Goal: Share content: Share content

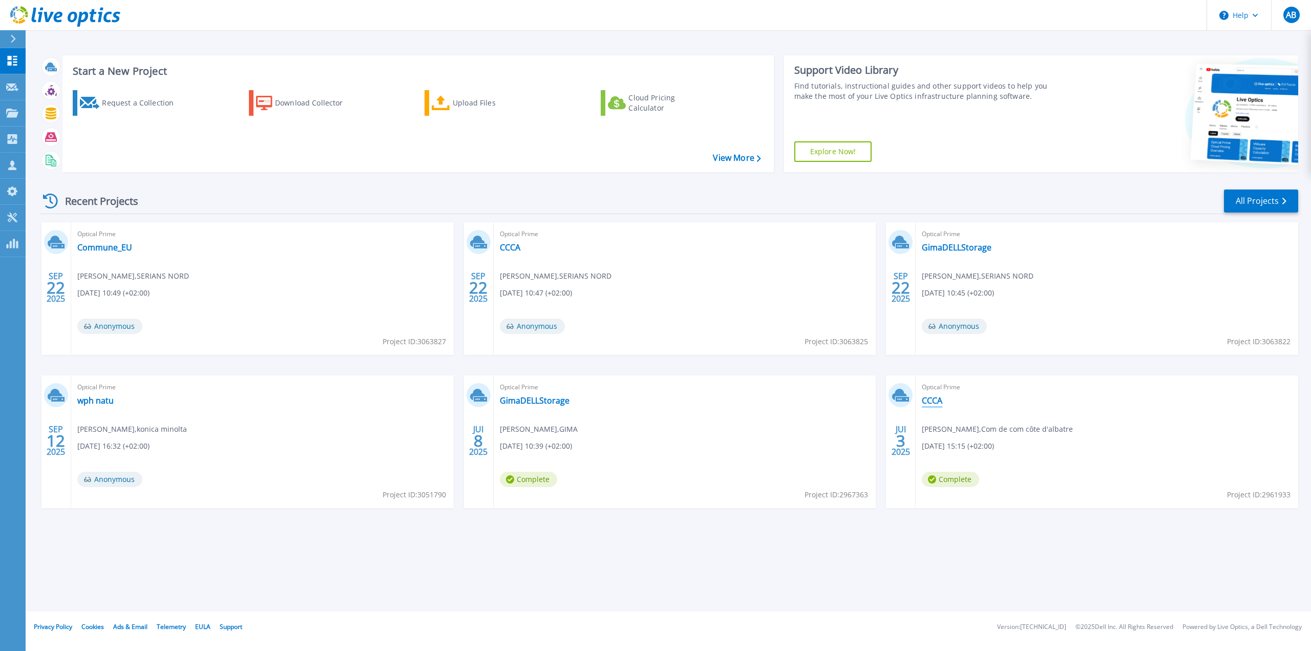
click at [941, 401] on link "CCCA" at bounding box center [932, 400] width 20 height 10
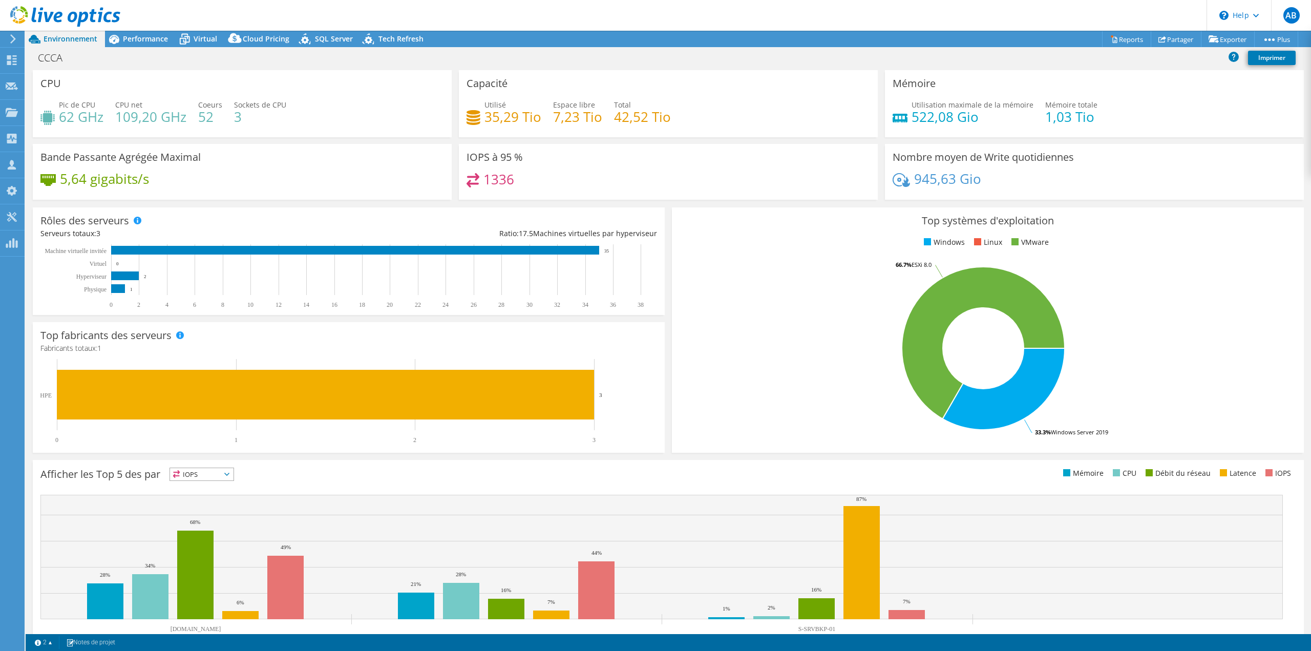
select select "USD"
radio input "true"
radio input "false"
click at [1175, 39] on link "Partager" at bounding box center [1176, 39] width 51 height 16
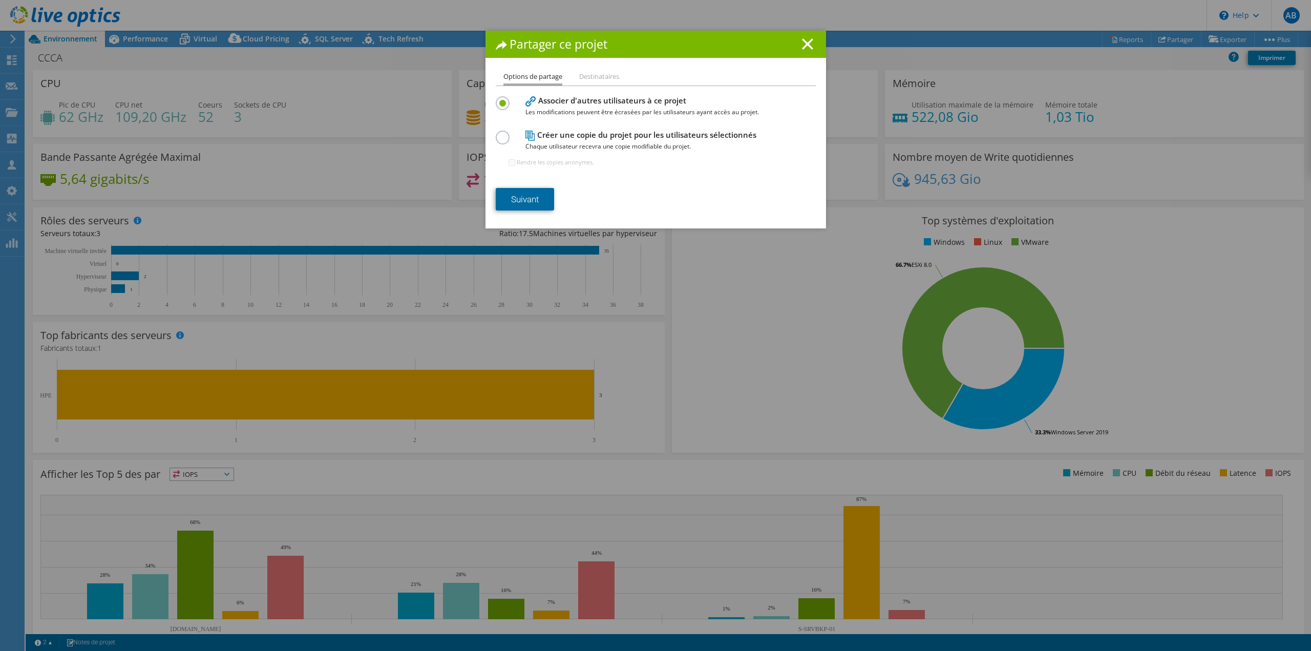
click at [531, 200] on link "Suivant" at bounding box center [525, 199] width 58 height 23
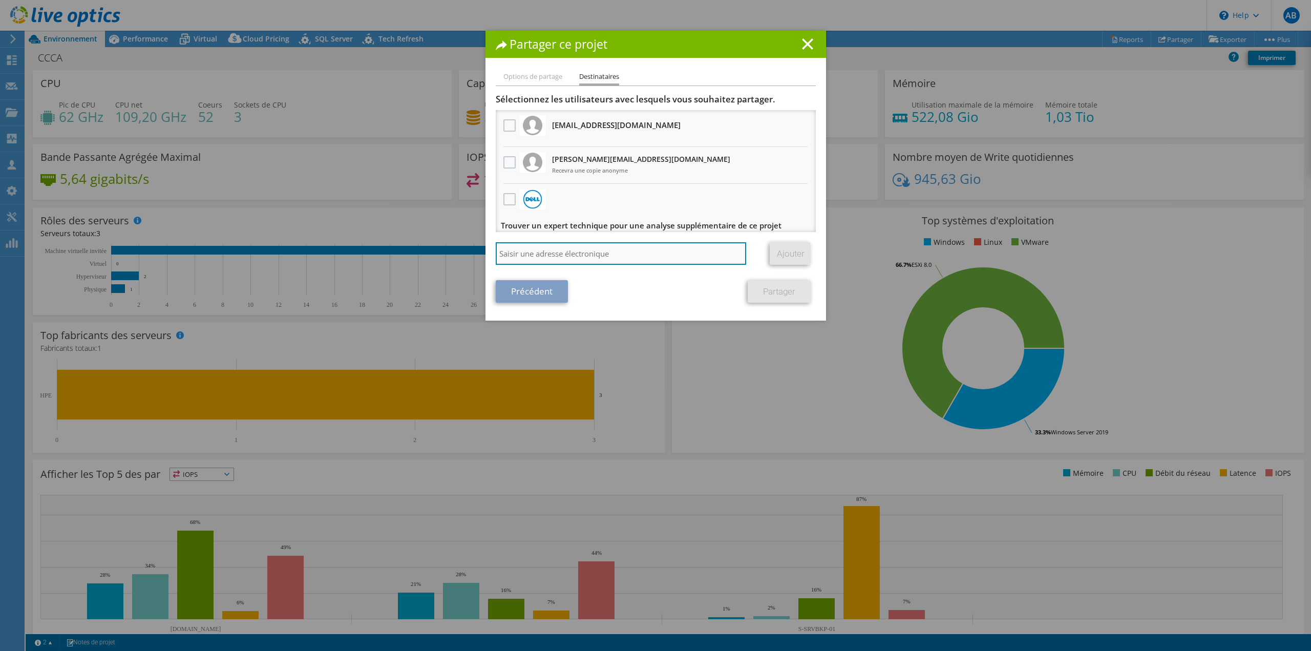
click at [584, 256] on input "search" at bounding box center [621, 253] width 251 height 23
type input "jean"
drag, startPoint x: 557, startPoint y: 258, endPoint x: 419, endPoint y: 243, distance: 138.6
click at [423, 244] on div "Partager ce projet Options de partage Destinataires Associer d'autres utilisate…" at bounding box center [655, 326] width 1311 height 590
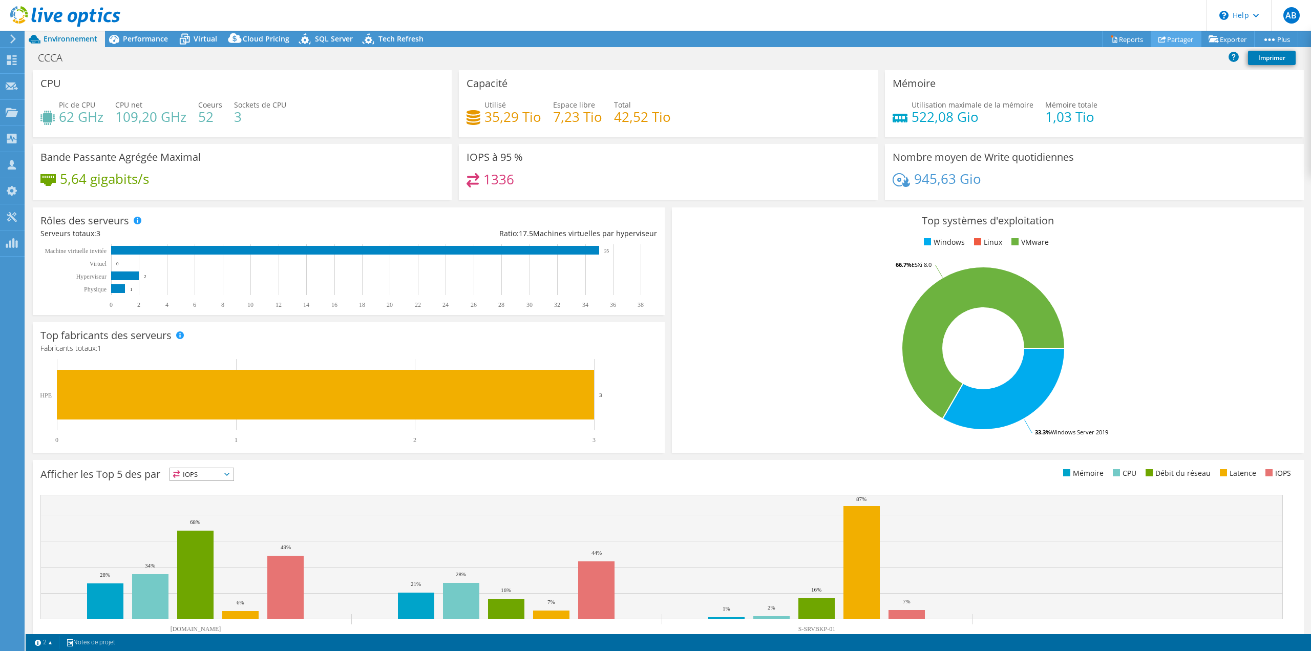
click at [1175, 43] on link "Partager" at bounding box center [1176, 39] width 51 height 16
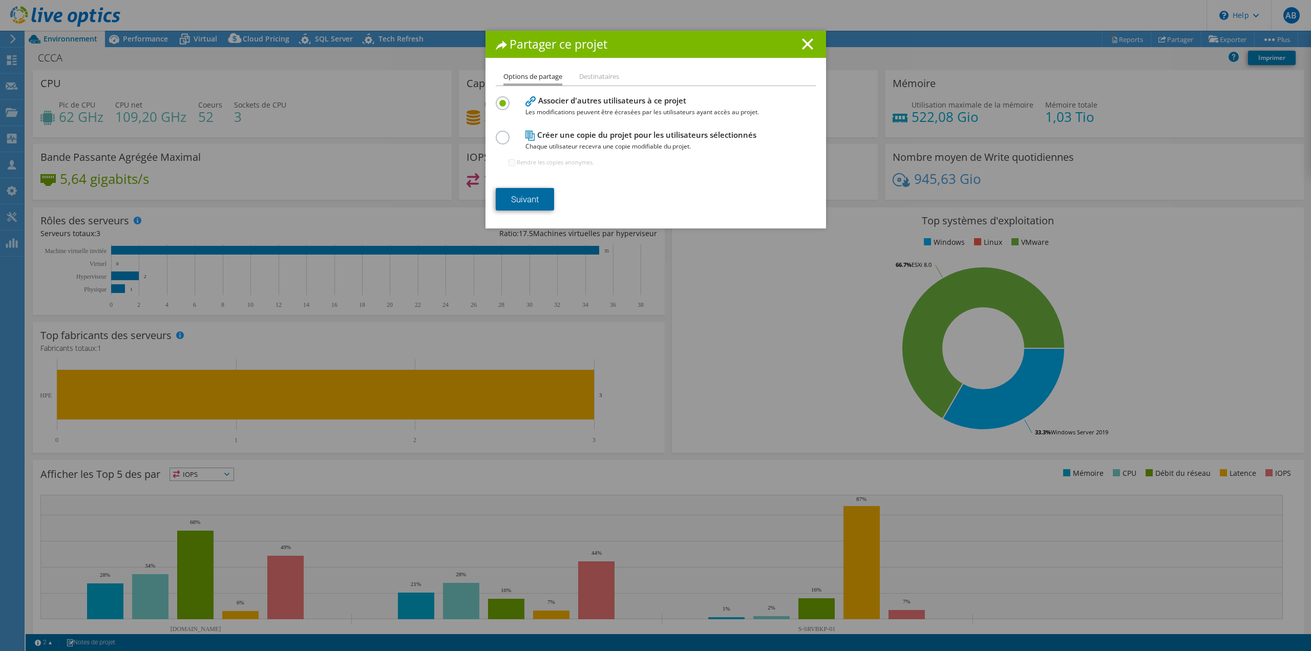
click at [522, 207] on link "Suivant" at bounding box center [525, 199] width 58 height 23
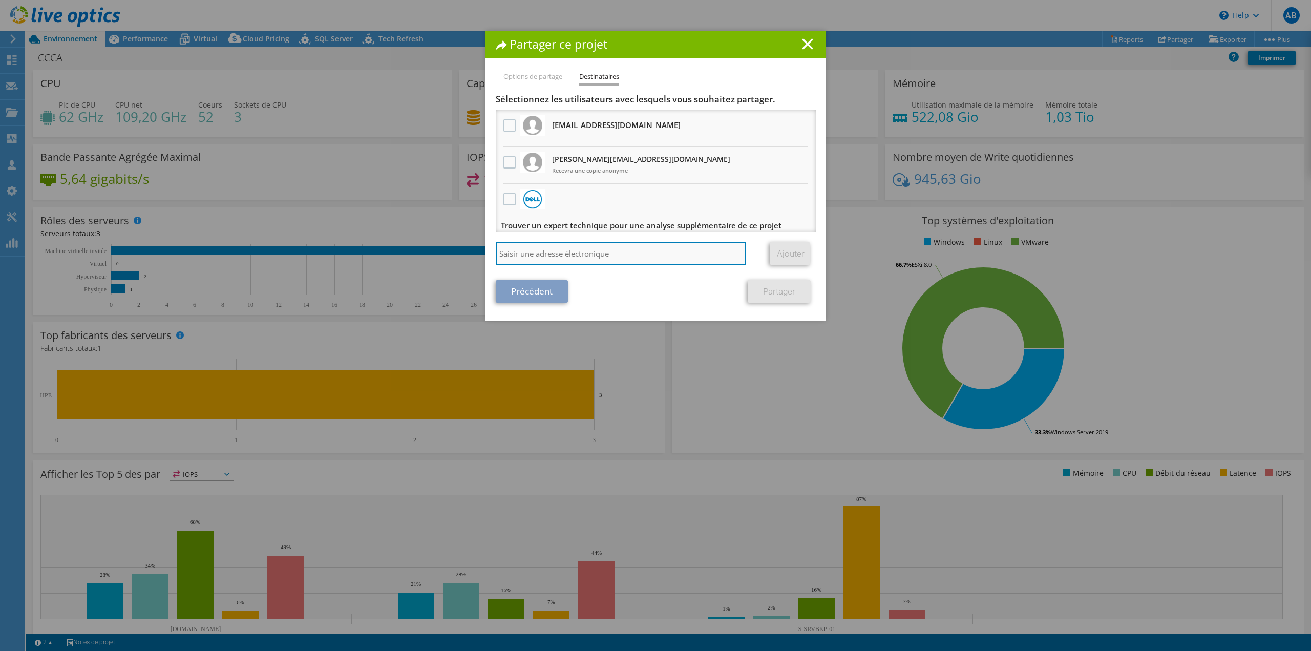
click at [541, 251] on input "search" at bounding box center [621, 253] width 251 height 23
paste input "Jean-Baptiste.Marie@konicaminolta.fr"
type input "Jean-Baptiste.Marie@konicaminolta.fr"
click at [790, 255] on link "Ajouter" at bounding box center [790, 253] width 40 height 23
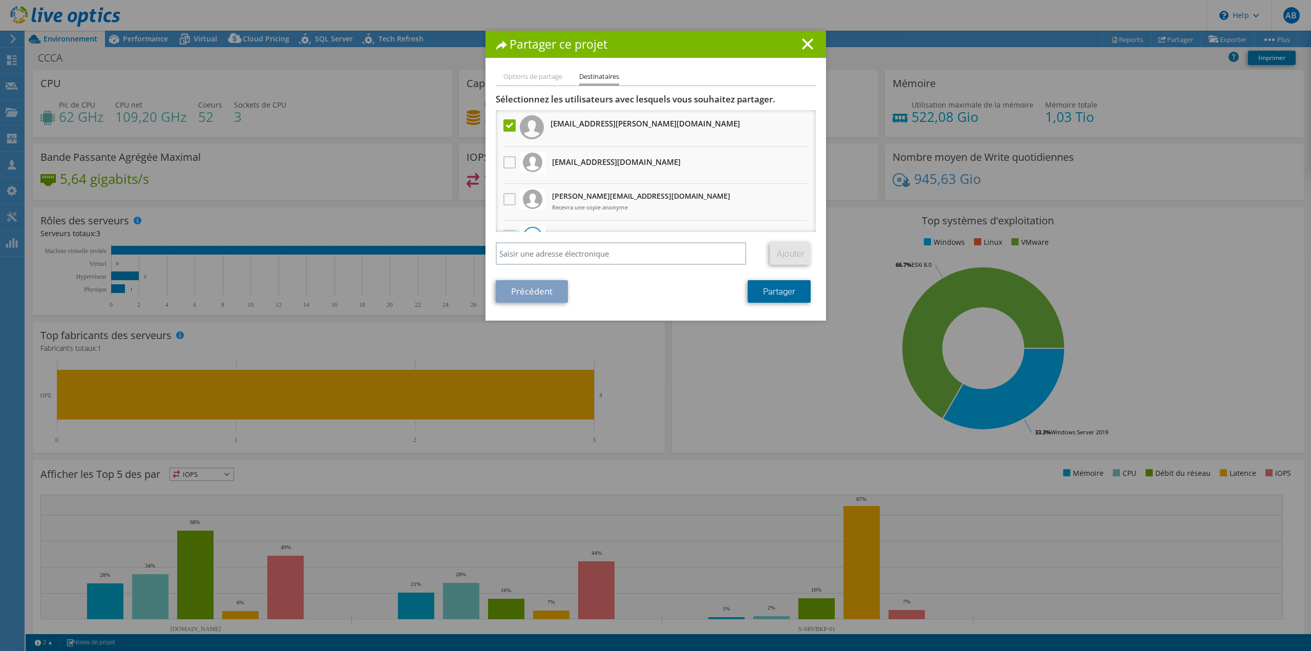
click at [790, 295] on link "Partager" at bounding box center [779, 291] width 63 height 23
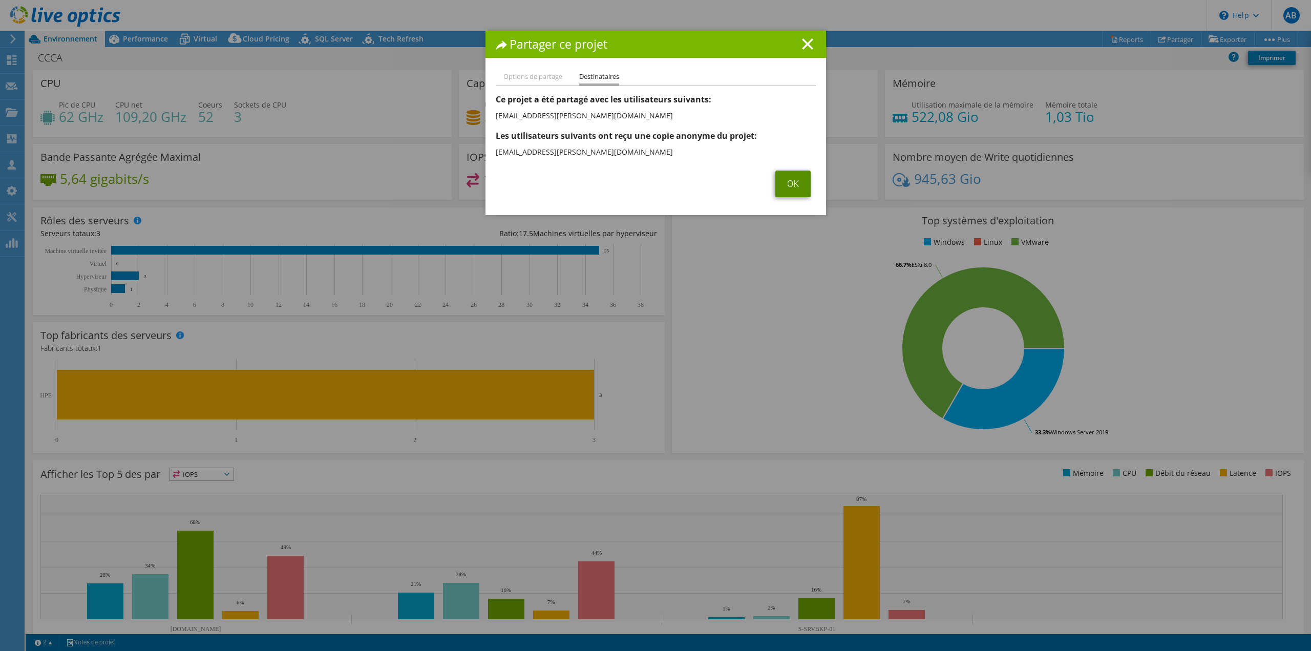
click at [791, 176] on link "OK" at bounding box center [792, 184] width 35 height 27
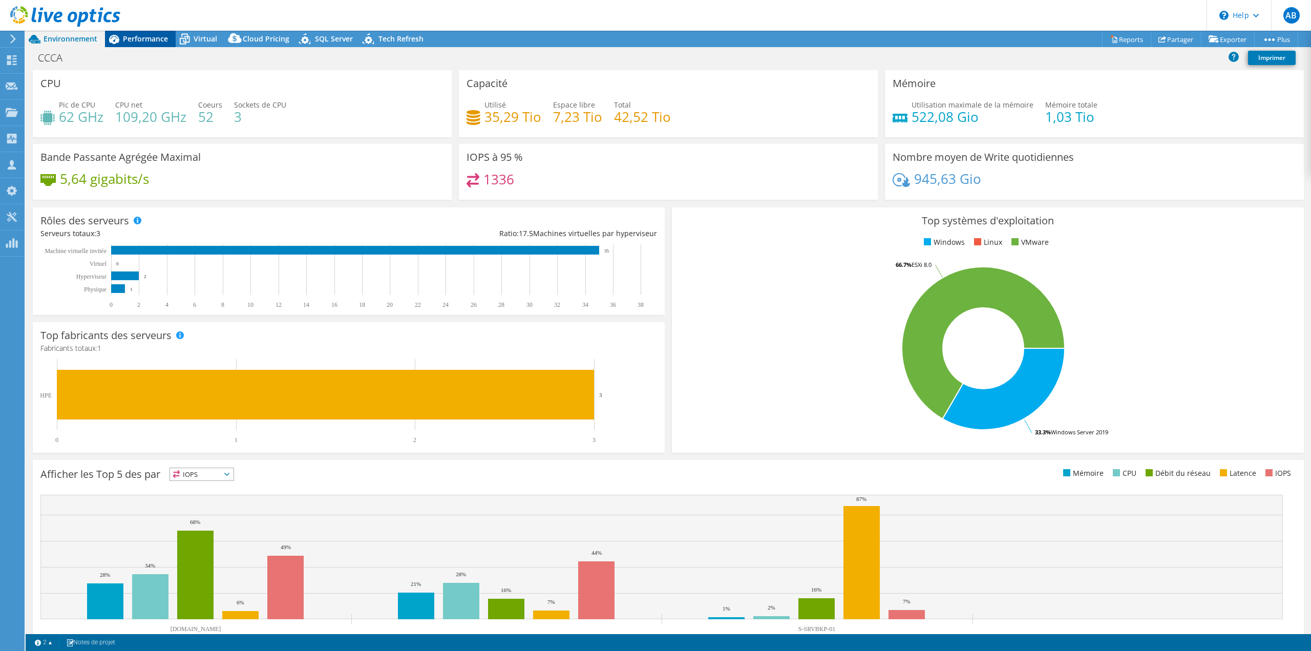
click at [129, 34] on span "Performance" at bounding box center [145, 39] width 45 height 10
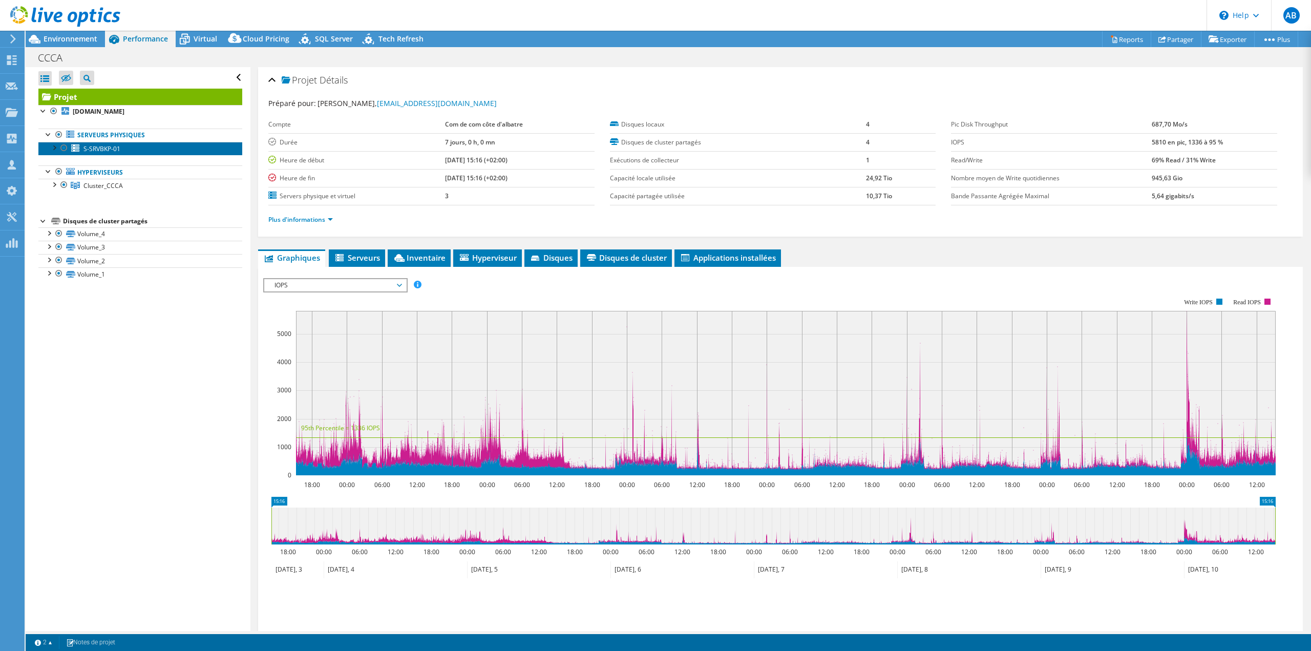
click at [88, 149] on span "S-SRVBKP-01" at bounding box center [101, 148] width 37 height 9
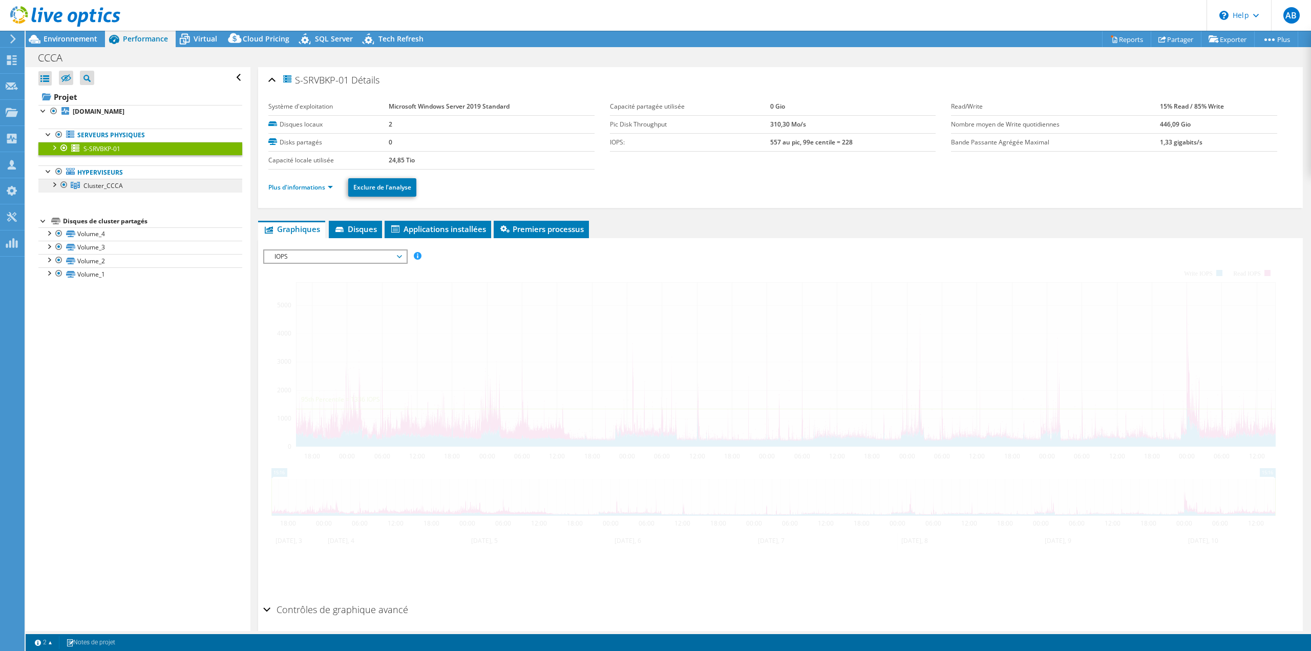
click at [107, 192] on link "Cluster_CCCA" at bounding box center [140, 185] width 204 height 13
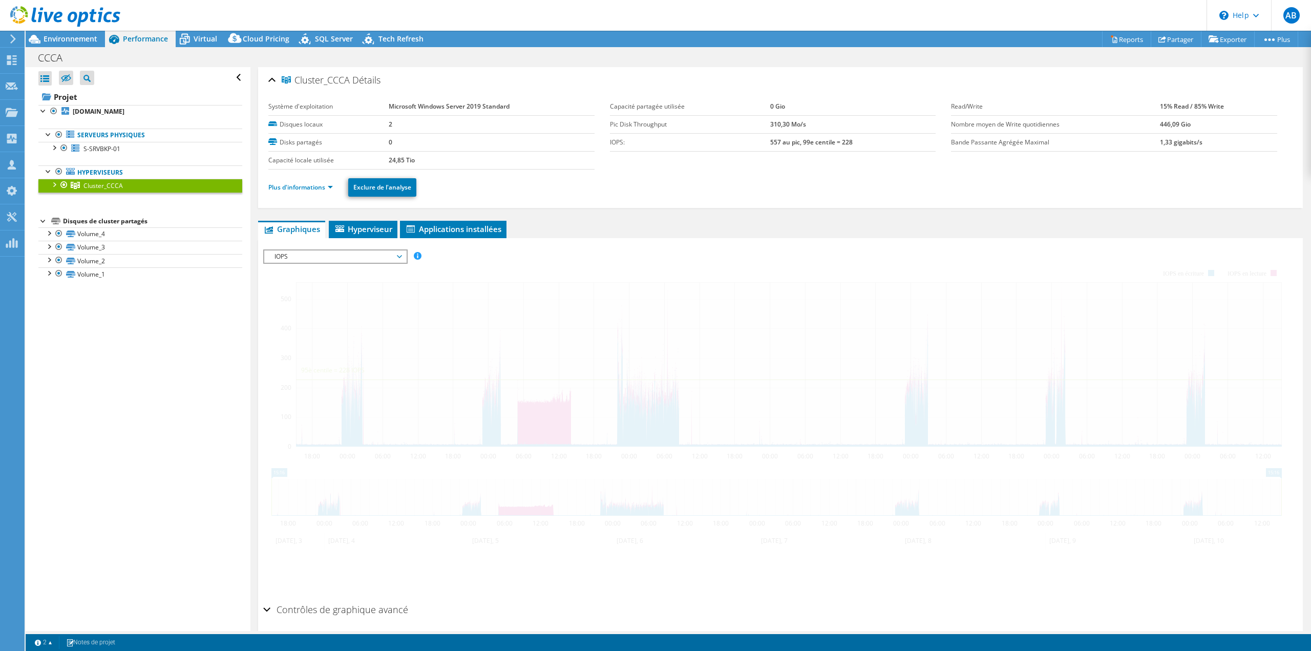
click at [104, 186] on span "Cluster_CCCA" at bounding box center [102, 185] width 39 height 9
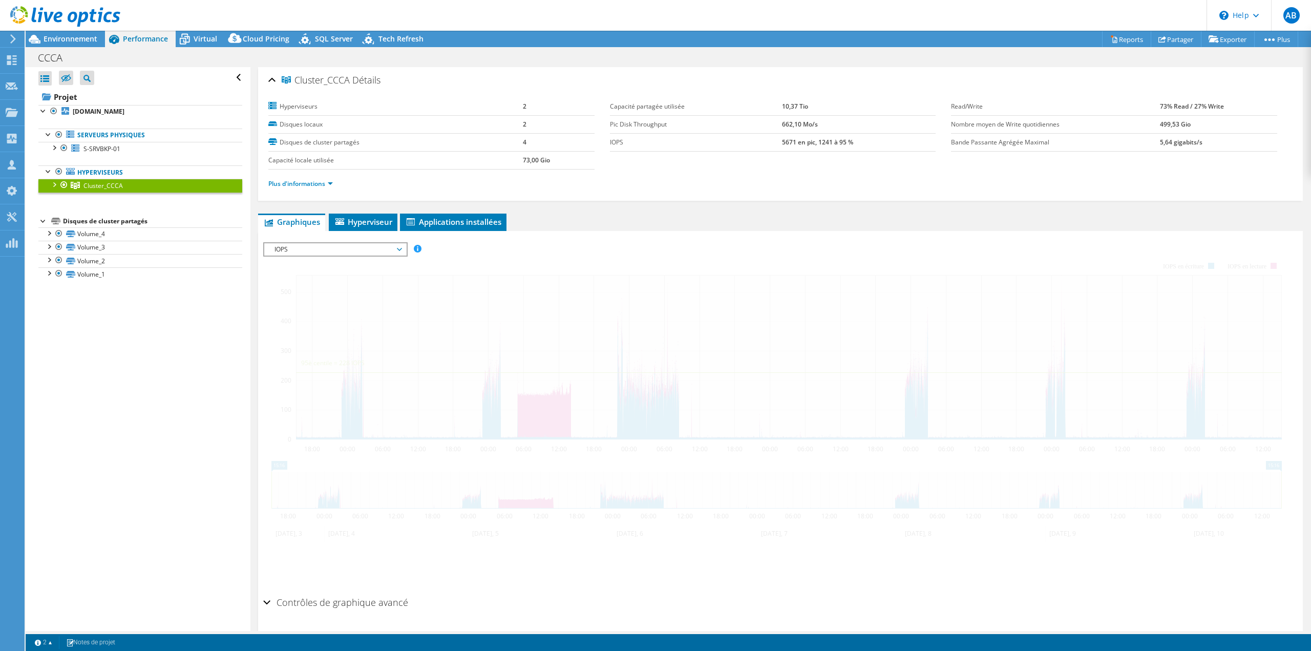
click at [55, 184] on div at bounding box center [54, 184] width 10 height 10
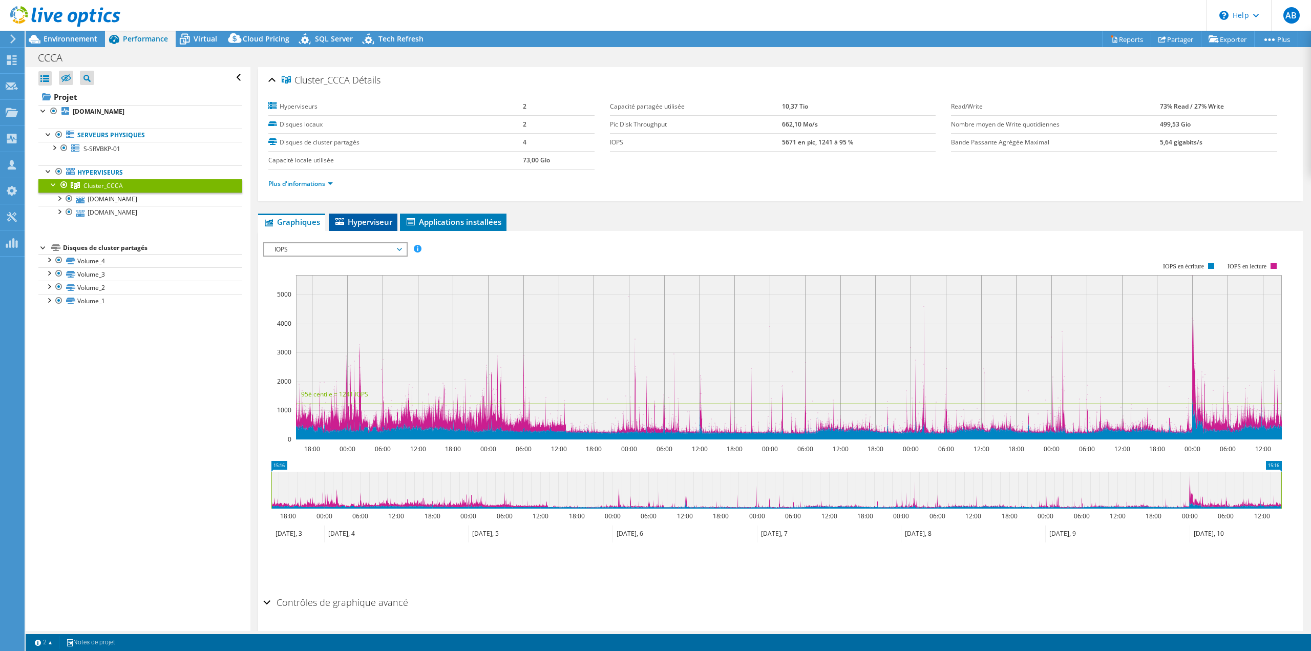
click at [351, 218] on span "Hyperviseur" at bounding box center [363, 222] width 58 height 10
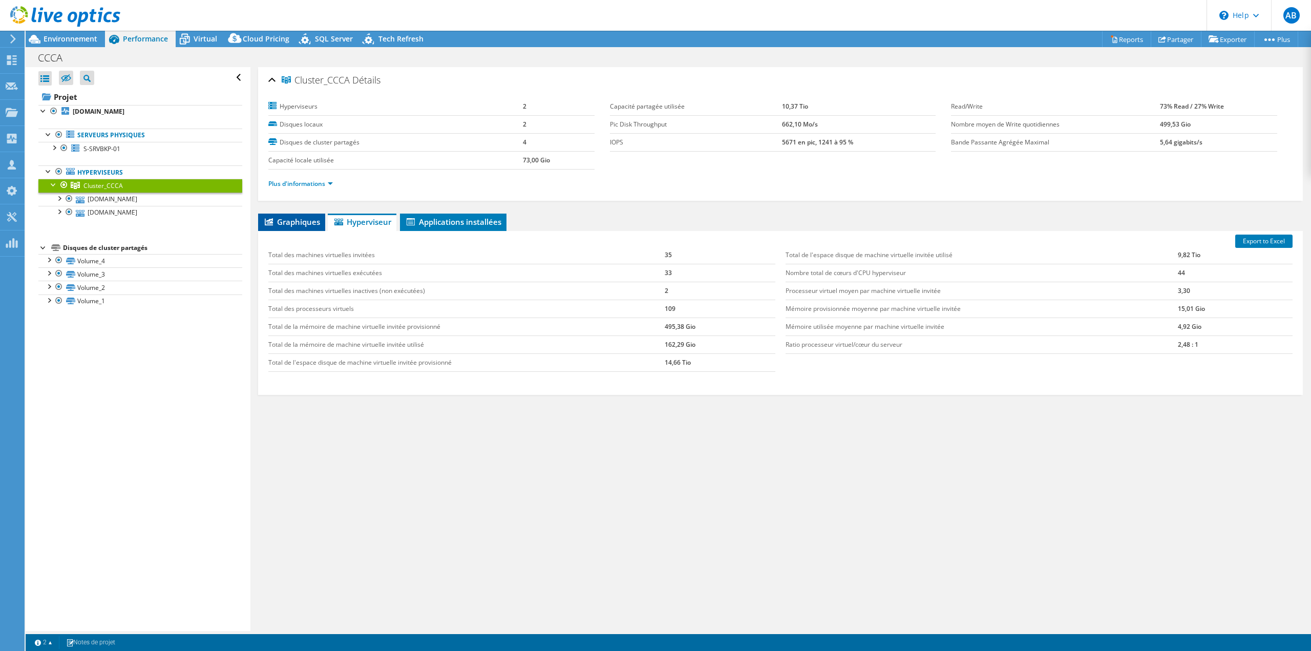
click at [304, 224] on span "Graphiques" at bounding box center [291, 222] width 57 height 10
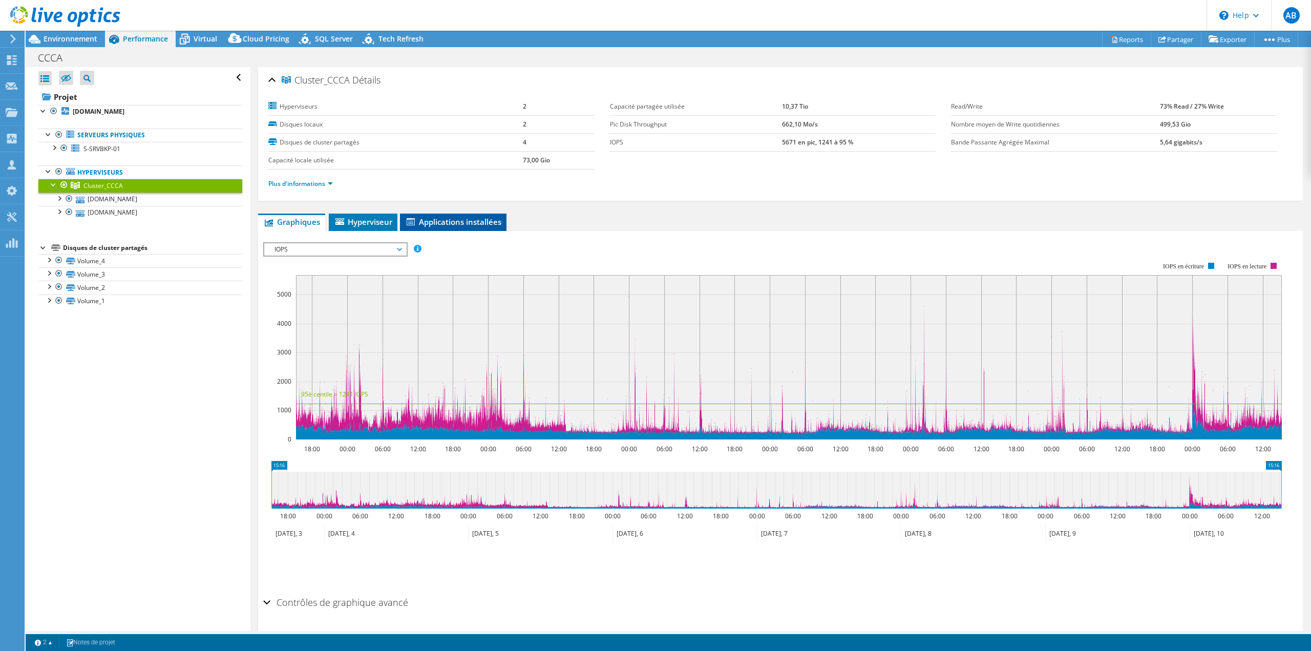
click at [486, 214] on li "Applications installées" at bounding box center [453, 222] width 107 height 17
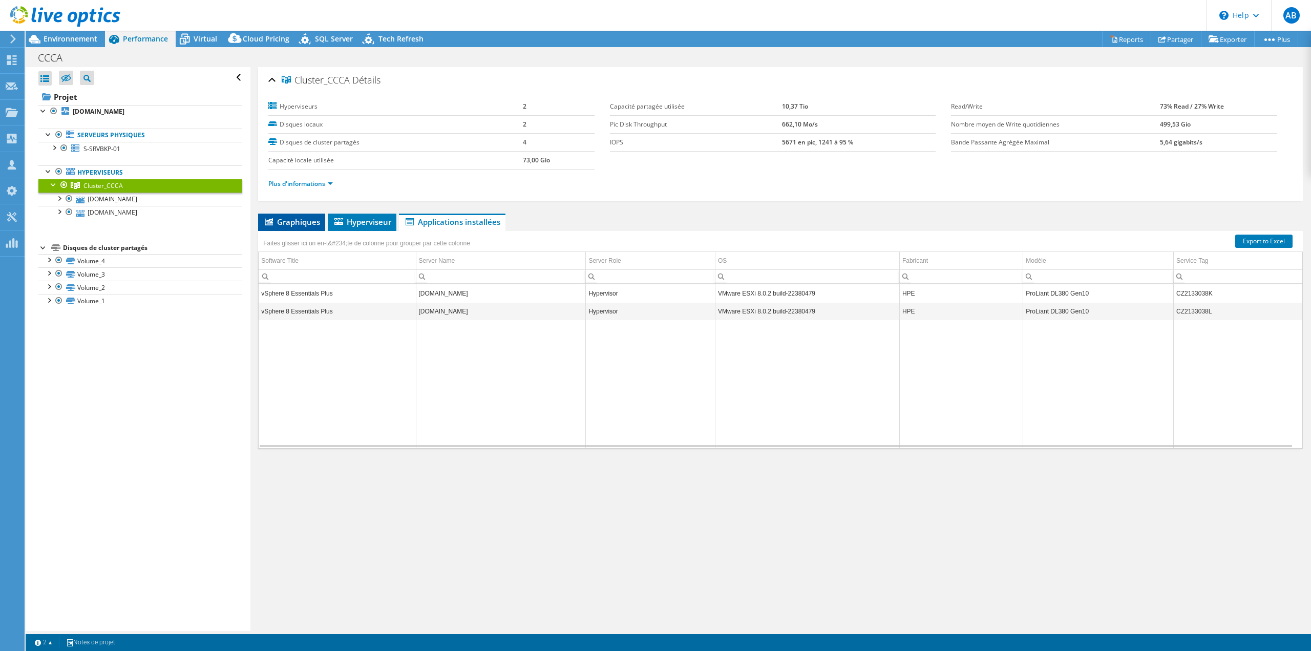
click at [297, 220] on span "Graphiques" at bounding box center [291, 222] width 57 height 10
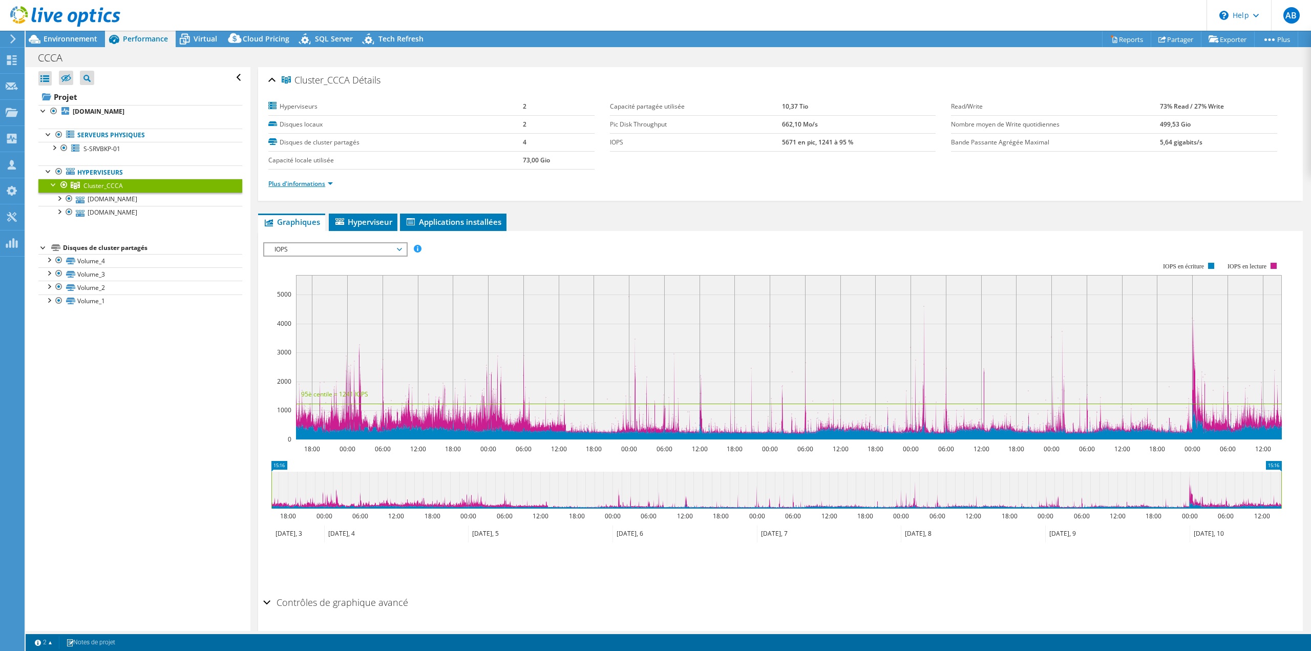
click at [299, 183] on link "Plus d'informations" at bounding box center [300, 183] width 65 height 9
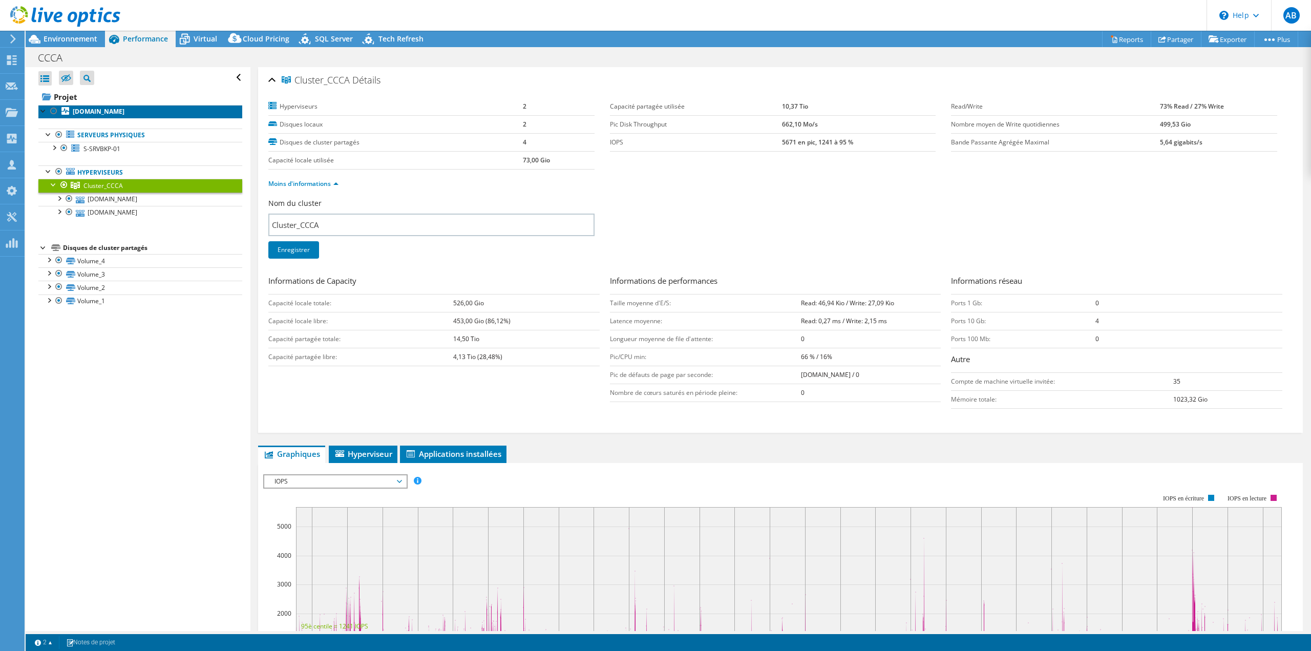
click at [124, 108] on b "s-esxovc-01.cote-albatre.com" at bounding box center [99, 111] width 52 height 9
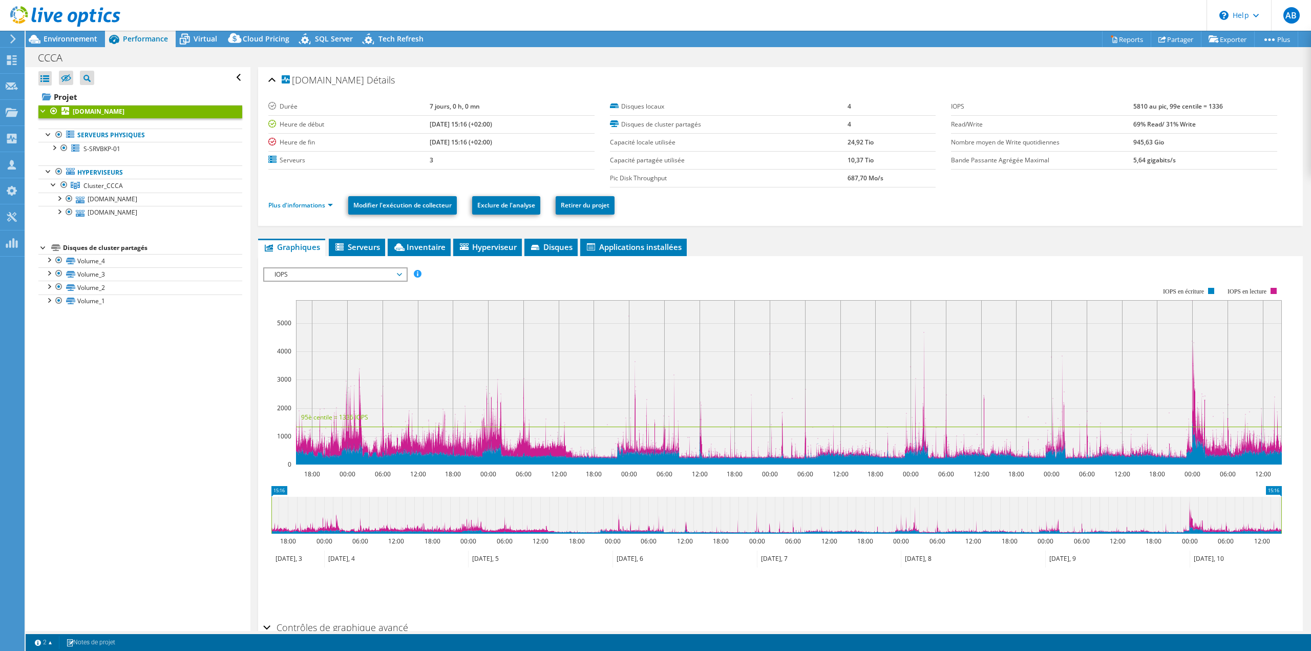
click at [493, 226] on div "s-esxovc-01.cote-albatre.com Détails Durée 7 jours, 0 h, 0 mn Heure de début 07…" at bounding box center [780, 377] width 1060 height 621
click at [488, 243] on span "Hyperviseur" at bounding box center [487, 247] width 58 height 10
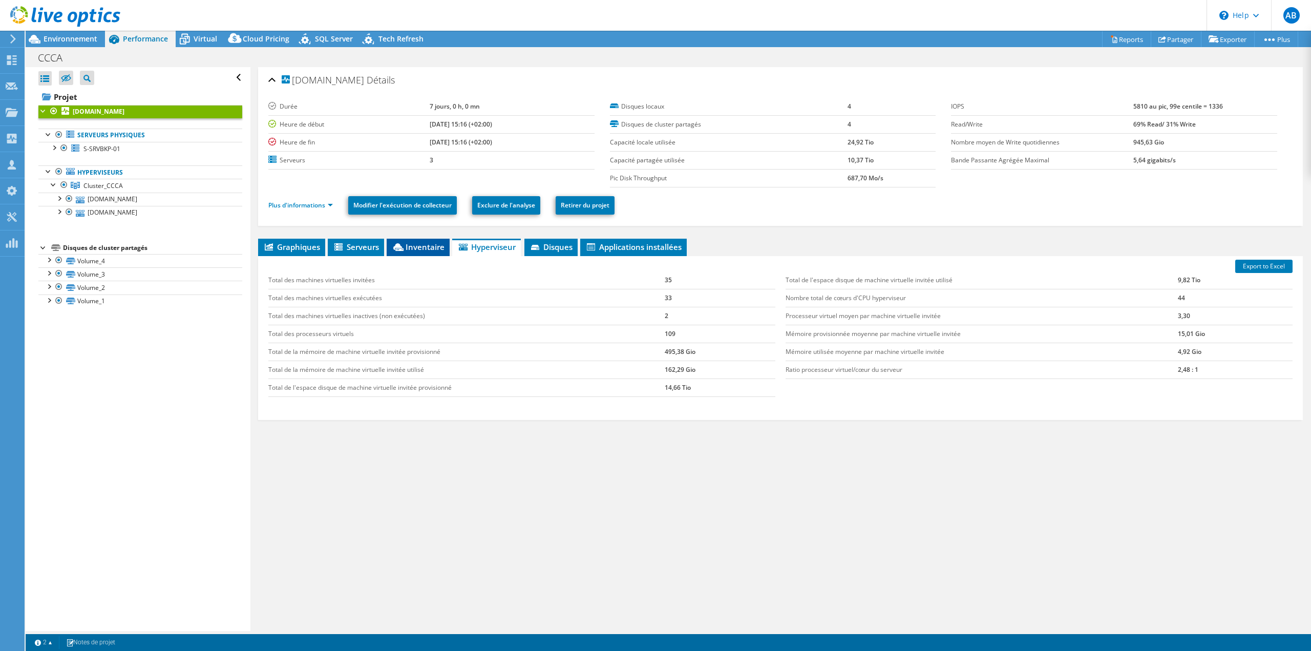
click at [425, 255] on li "Inventaire" at bounding box center [418, 247] width 63 height 17
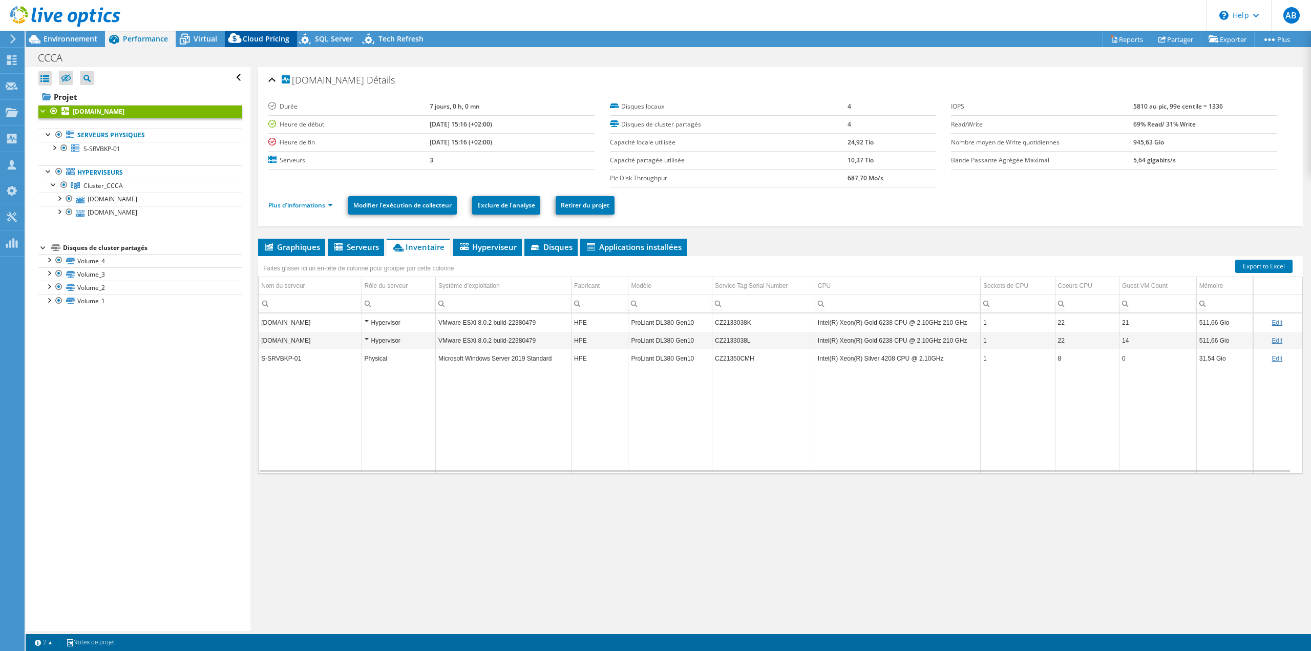
click at [279, 39] on span "Cloud Pricing" at bounding box center [266, 39] width 47 height 10
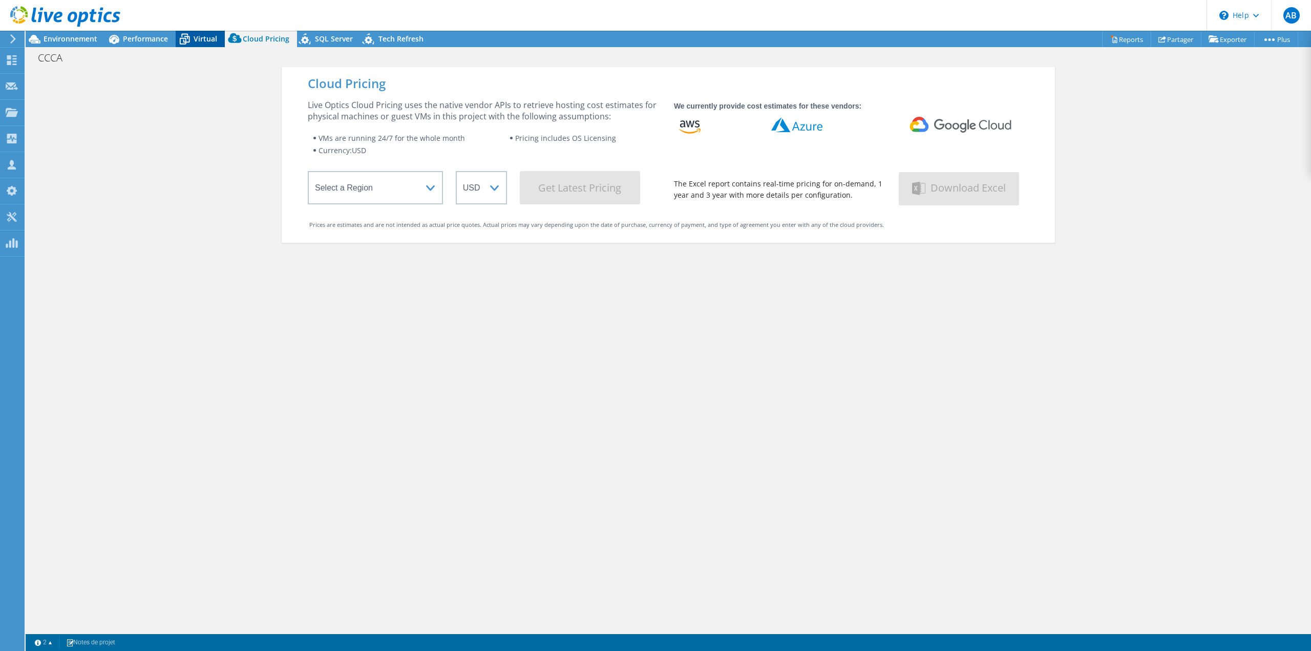
click at [204, 36] on span "Virtual" at bounding box center [206, 39] width 24 height 10
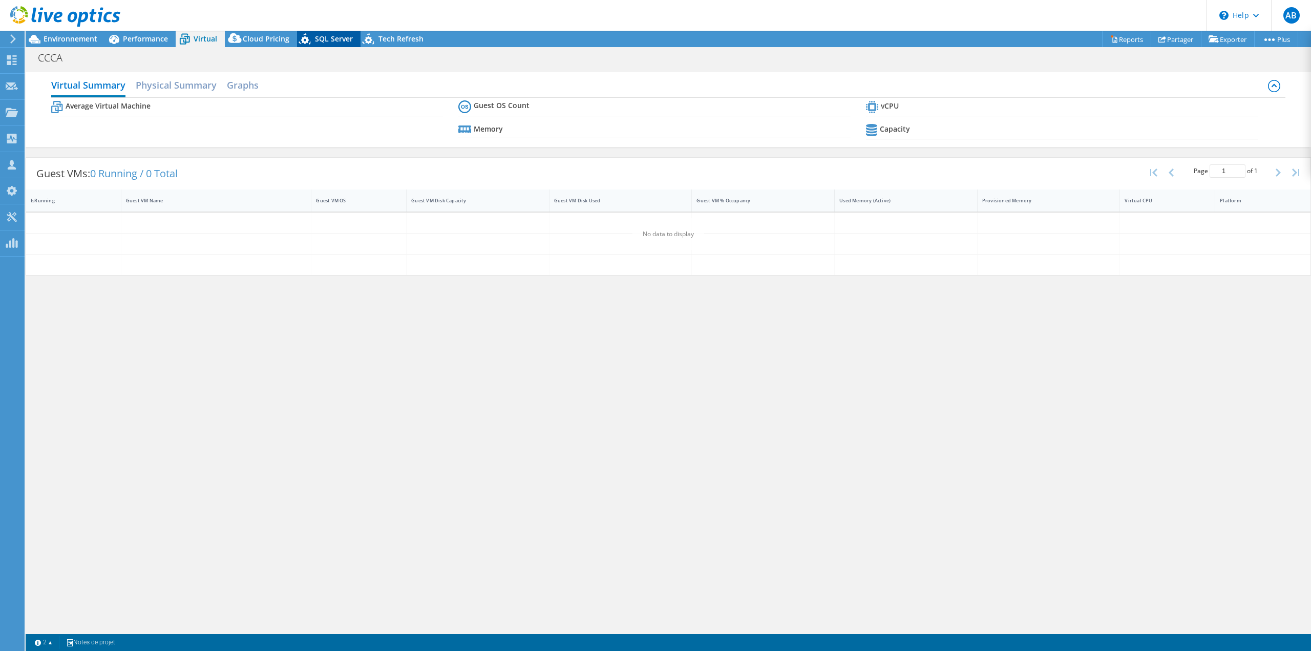
click at [332, 39] on span "SQL Server" at bounding box center [334, 39] width 38 height 10
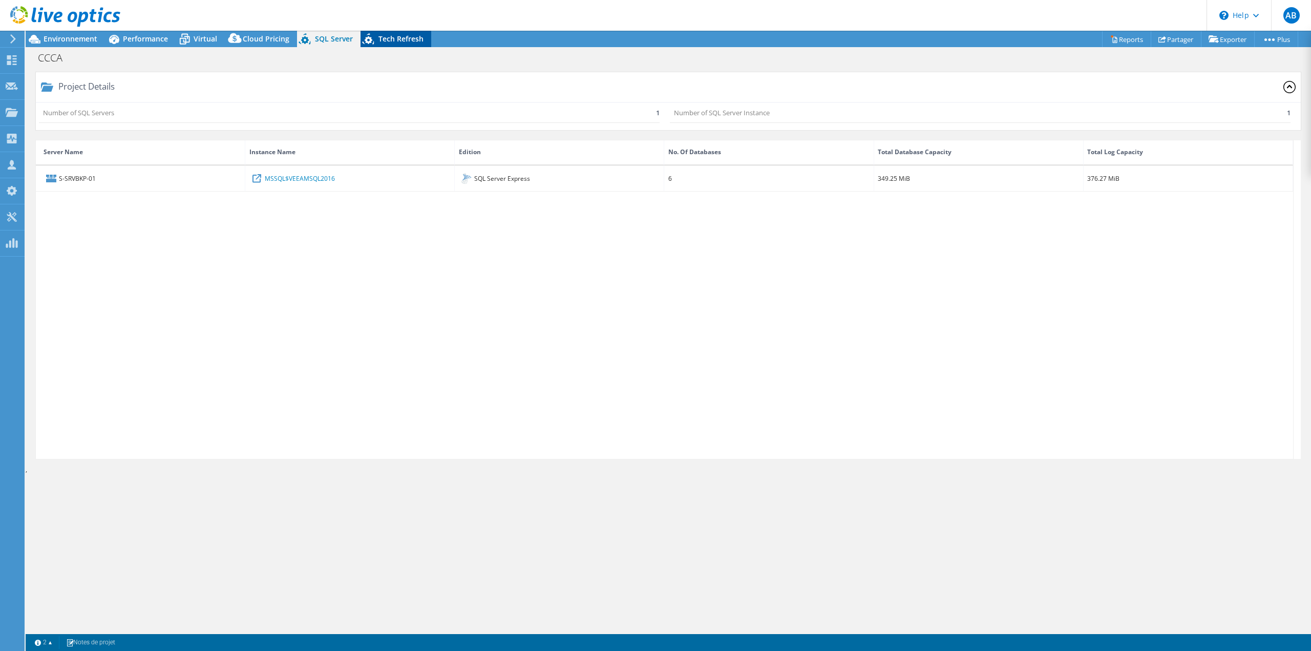
click at [396, 38] on span "Tech Refresh" at bounding box center [400, 39] width 45 height 10
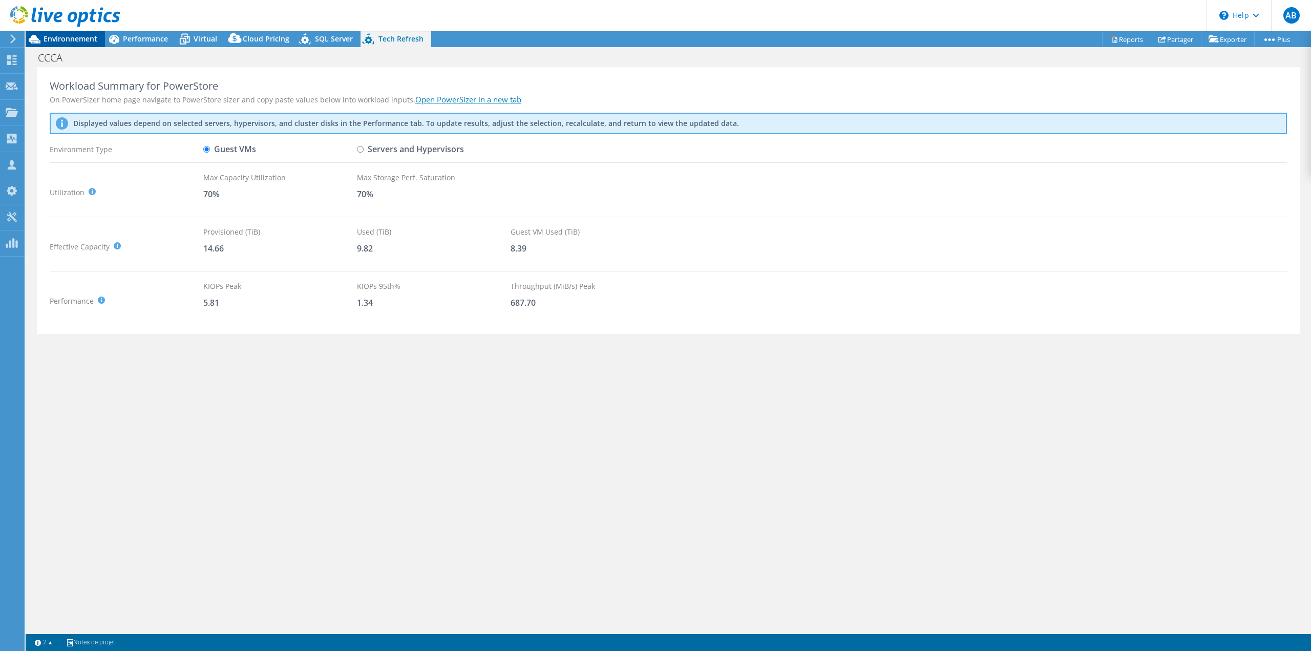
click at [79, 36] on span "Environnement" at bounding box center [71, 39] width 54 height 10
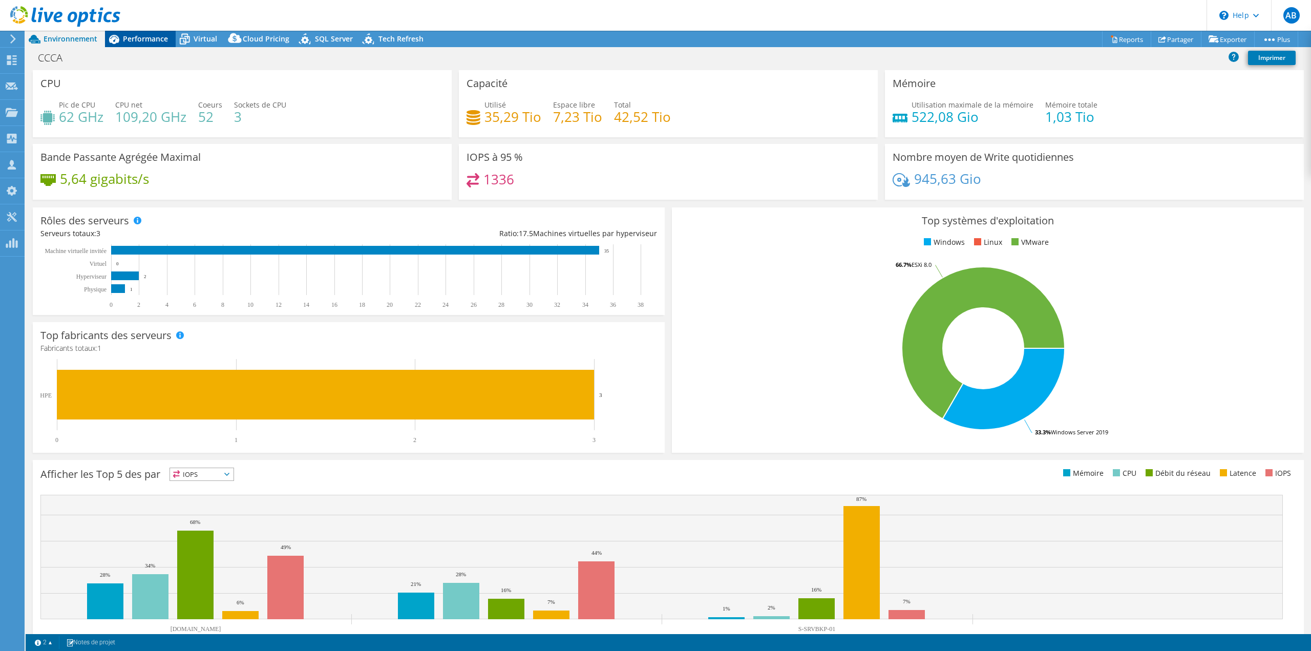
click at [156, 43] on span "Performance" at bounding box center [145, 39] width 45 height 10
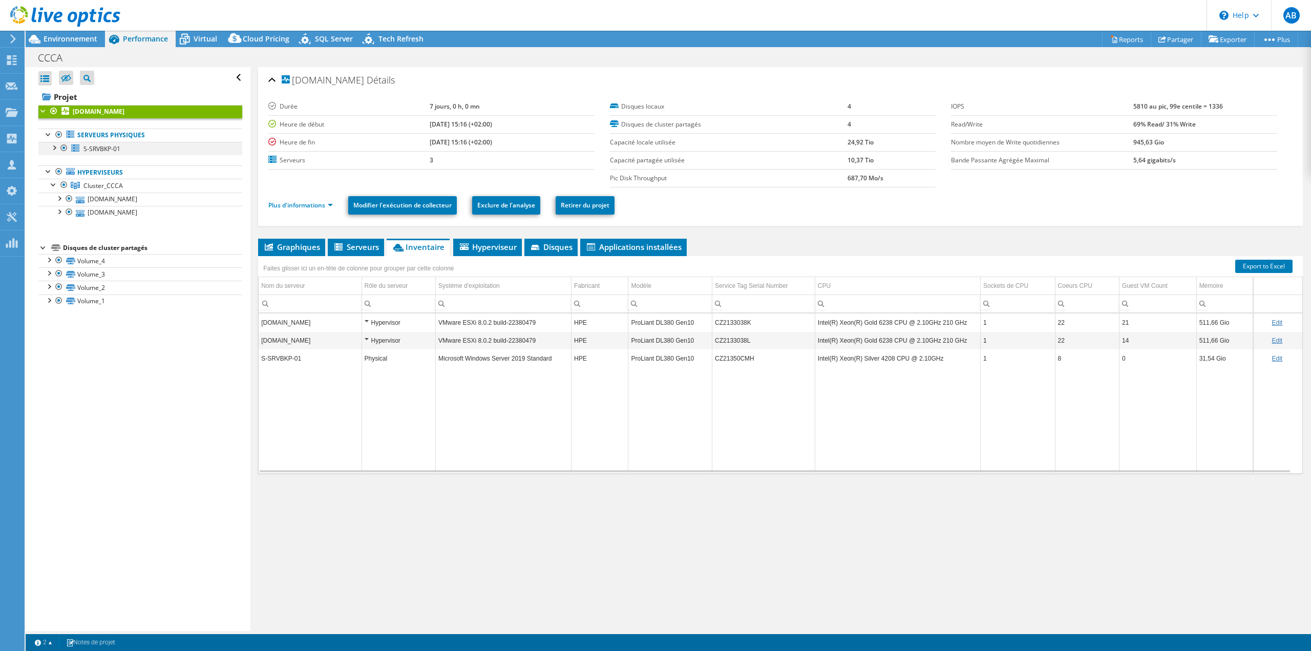
click at [62, 149] on div at bounding box center [64, 148] width 10 height 12
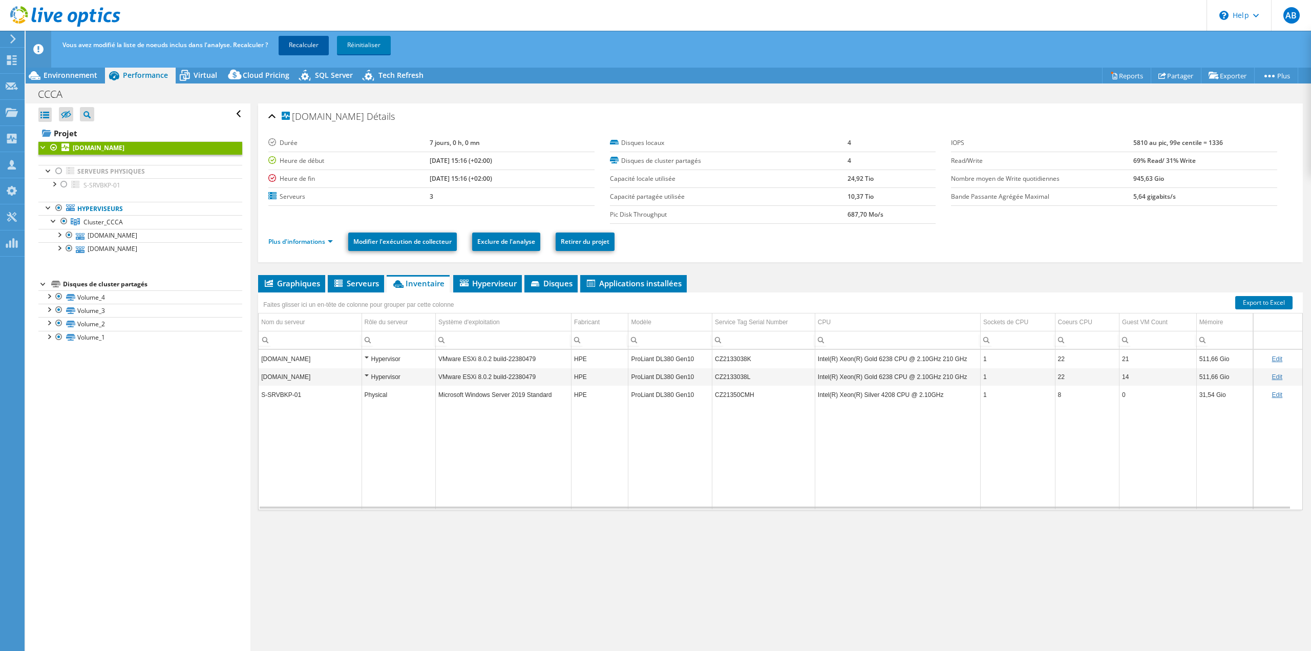
click at [316, 51] on link "Recalculer" at bounding box center [304, 45] width 50 height 18
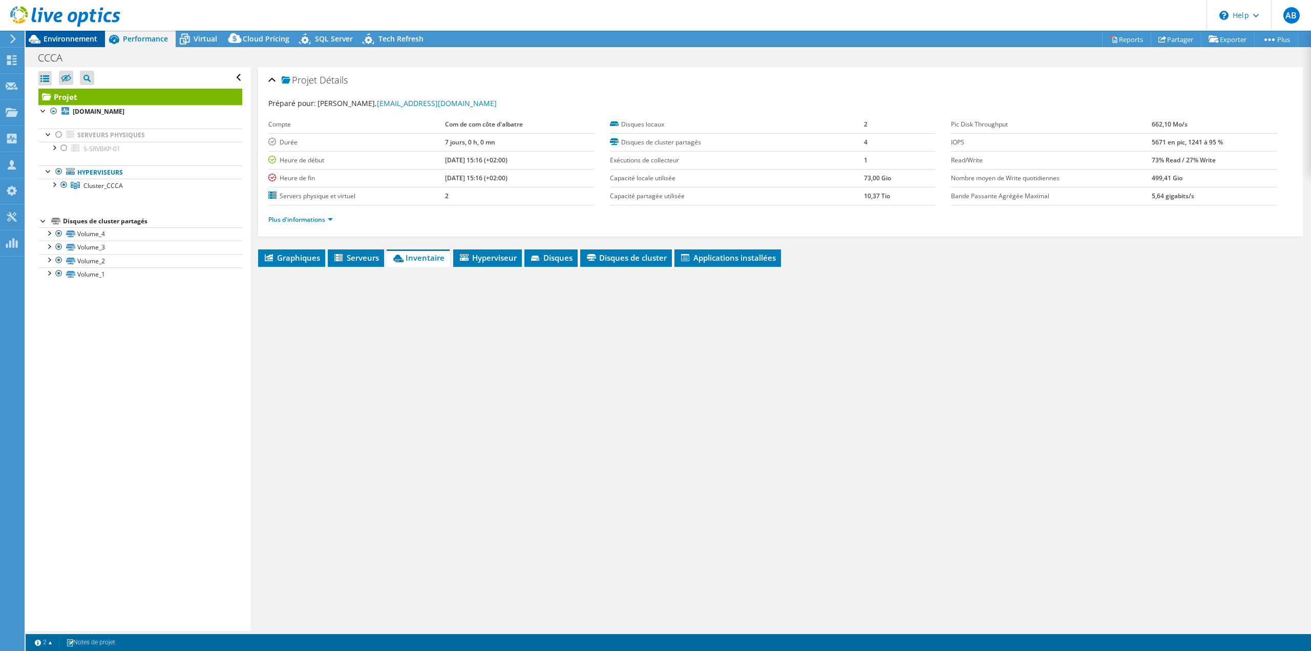
click at [77, 34] on span "Environnement" at bounding box center [71, 39] width 54 height 10
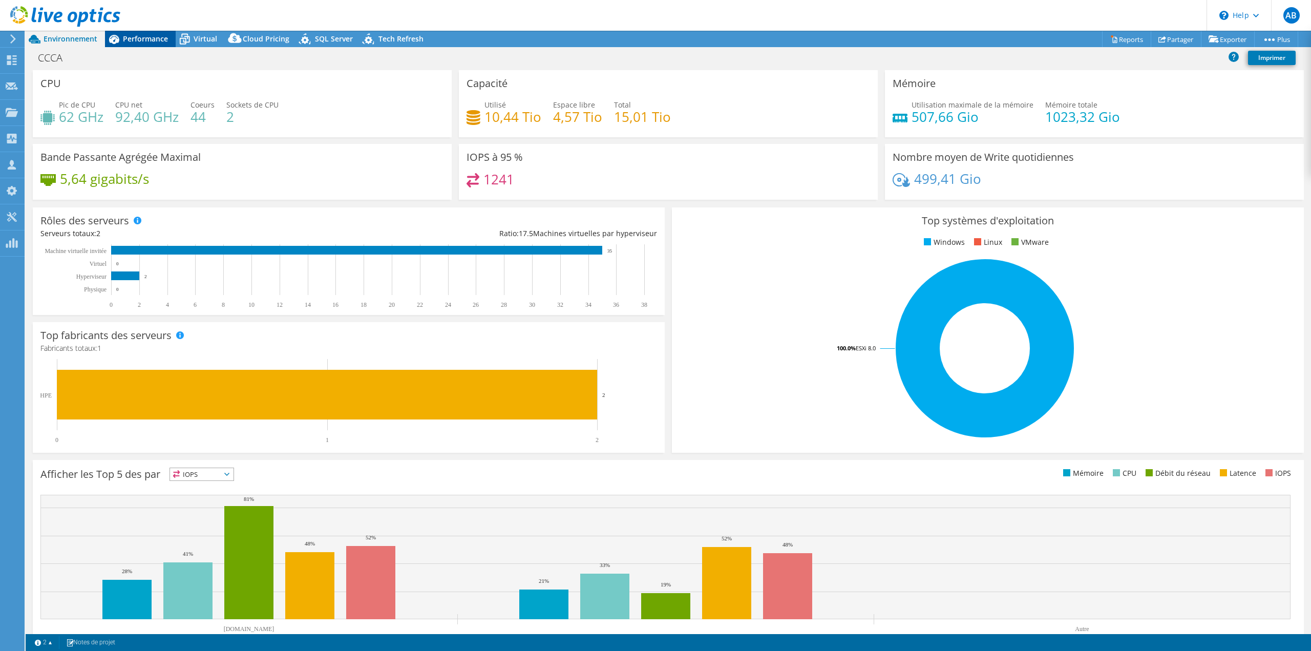
click at [159, 36] on span "Performance" at bounding box center [145, 39] width 45 height 10
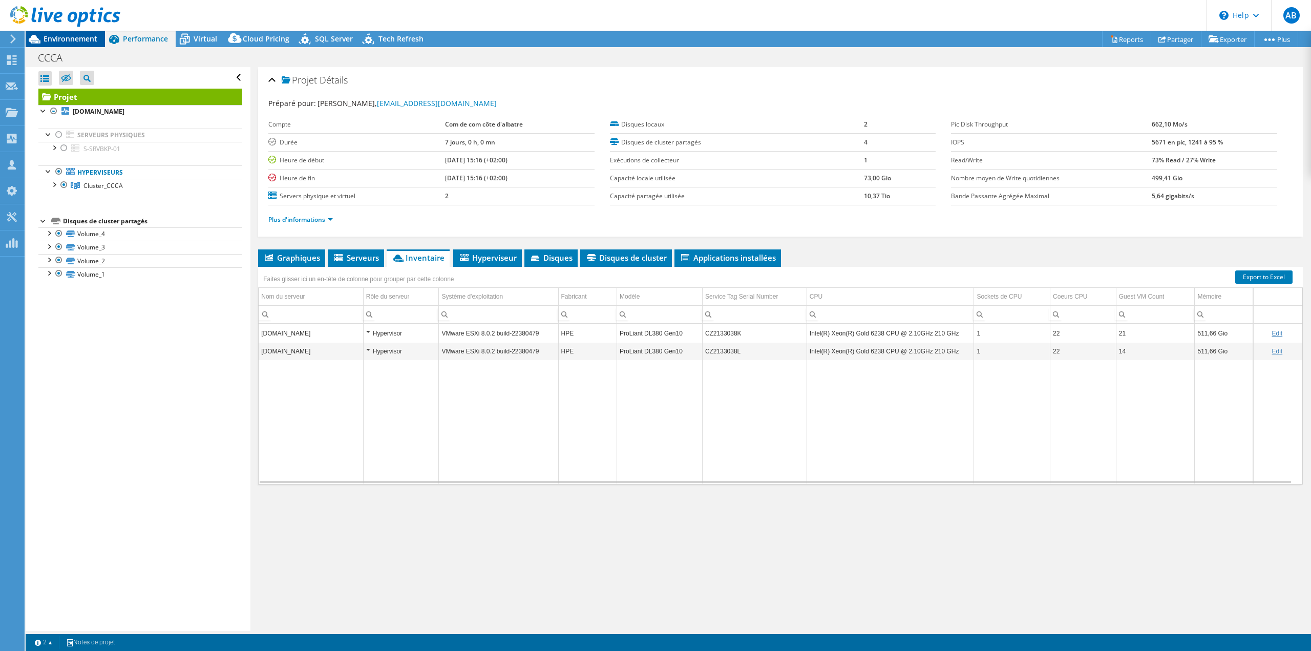
click at [69, 46] on div "Environnement" at bounding box center [65, 39] width 79 height 16
